Goal: Download file/media

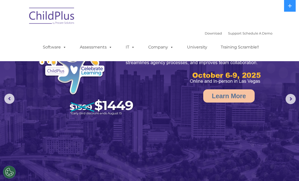
select select "MEDIUM"
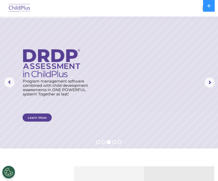
click at [11, 81] on rs-arrow at bounding box center [9, 82] width 10 height 10
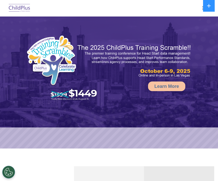
select select "MEDIUM"
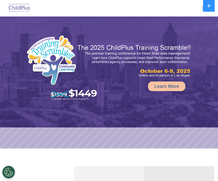
select select "MEDIUM"
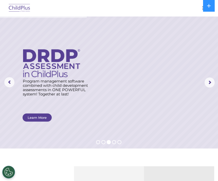
click at [6, 82] on rs-arrow at bounding box center [9, 82] width 10 height 10
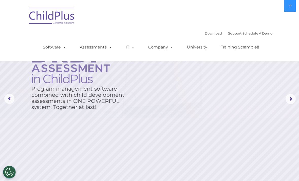
click at [209, 32] on link "Download" at bounding box center [213, 33] width 17 height 4
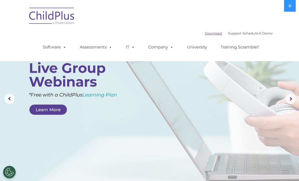
click at [210, 31] on link "Download" at bounding box center [213, 33] width 17 height 4
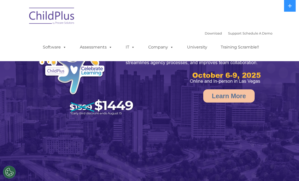
select select "MEDIUM"
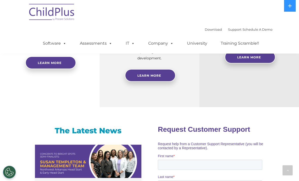
scroll to position [259, 0]
